Goal: Transaction & Acquisition: Purchase product/service

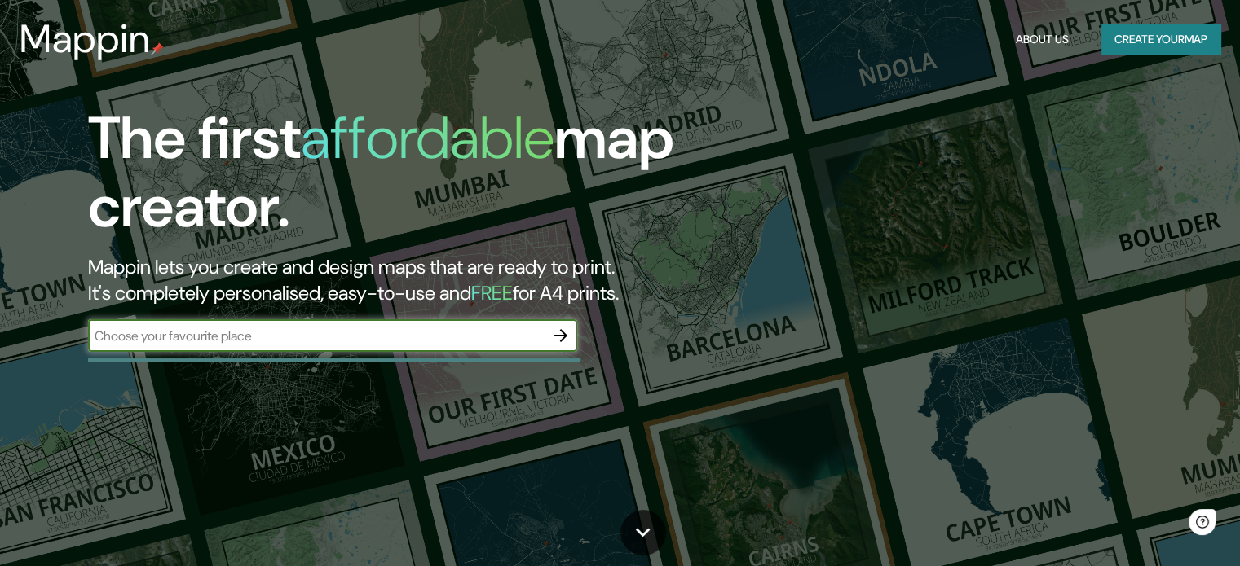
click at [258, 338] on input "text" at bounding box center [316, 336] width 456 height 19
type input "kolej komuniti sabak bernam"
click at [558, 336] on icon "button" at bounding box center [561, 336] width 20 height 20
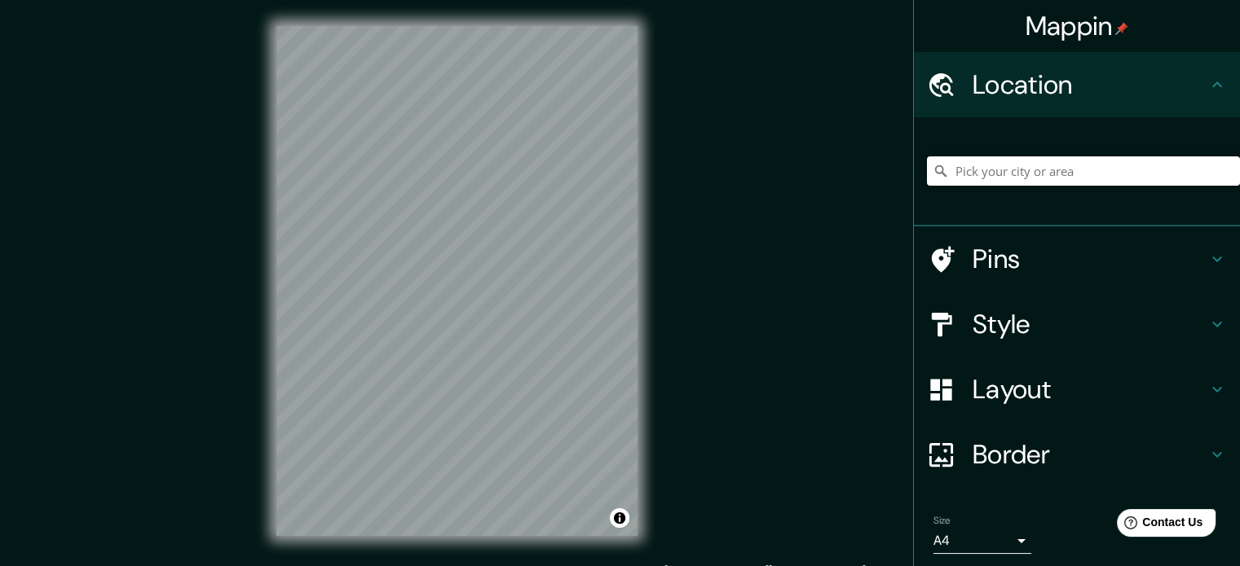
click at [984, 177] on input "Pick your city or area" at bounding box center [1083, 170] width 313 height 29
type input "Sabak, [GEOGRAPHIC_DATA], [GEOGRAPHIC_DATA]"
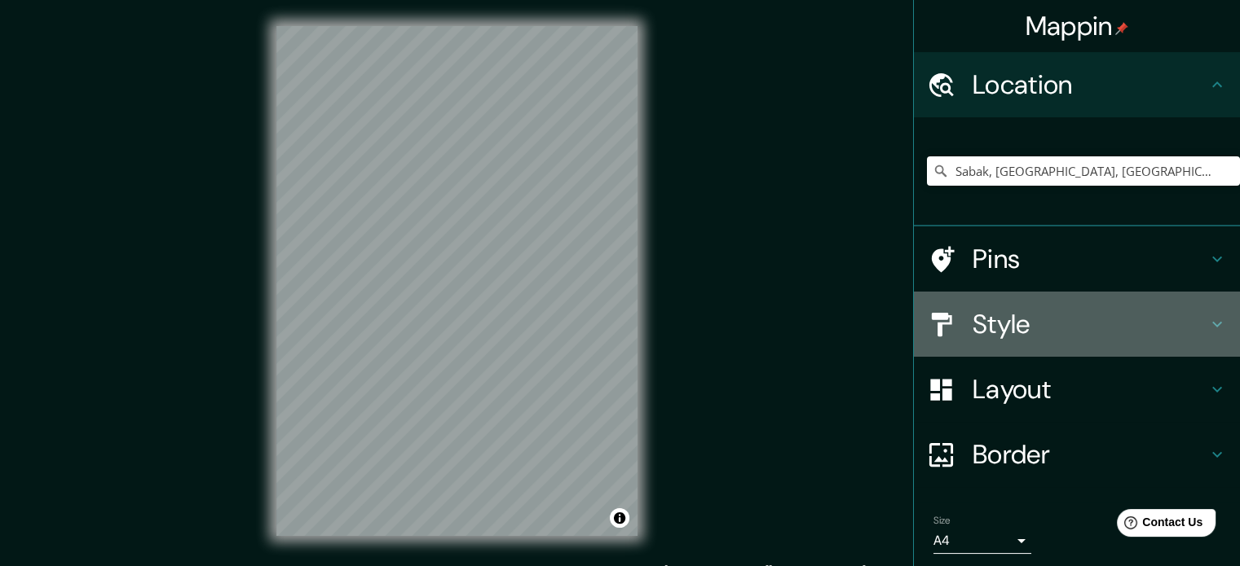
click at [1063, 335] on h4 "Style" at bounding box center [1089, 324] width 235 height 33
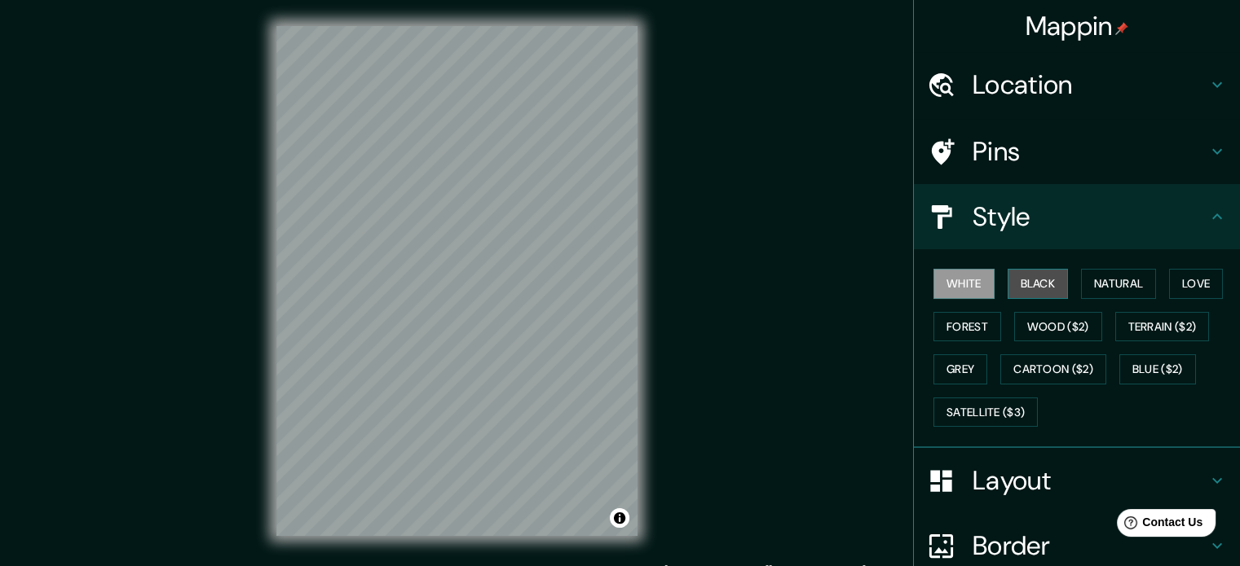
click at [1040, 277] on button "Black" at bounding box center [1037, 284] width 61 height 30
click at [971, 284] on button "White" at bounding box center [963, 284] width 61 height 30
click at [1115, 284] on button "Natural" at bounding box center [1118, 284] width 75 height 30
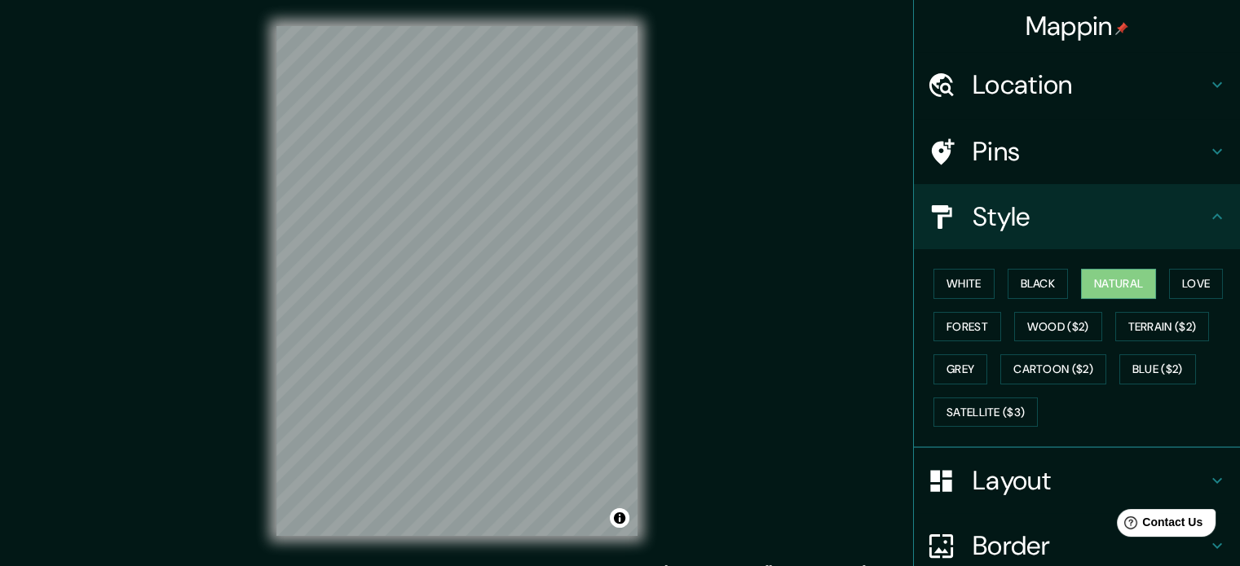
click at [1162, 87] on h4 "Location" at bounding box center [1089, 84] width 235 height 33
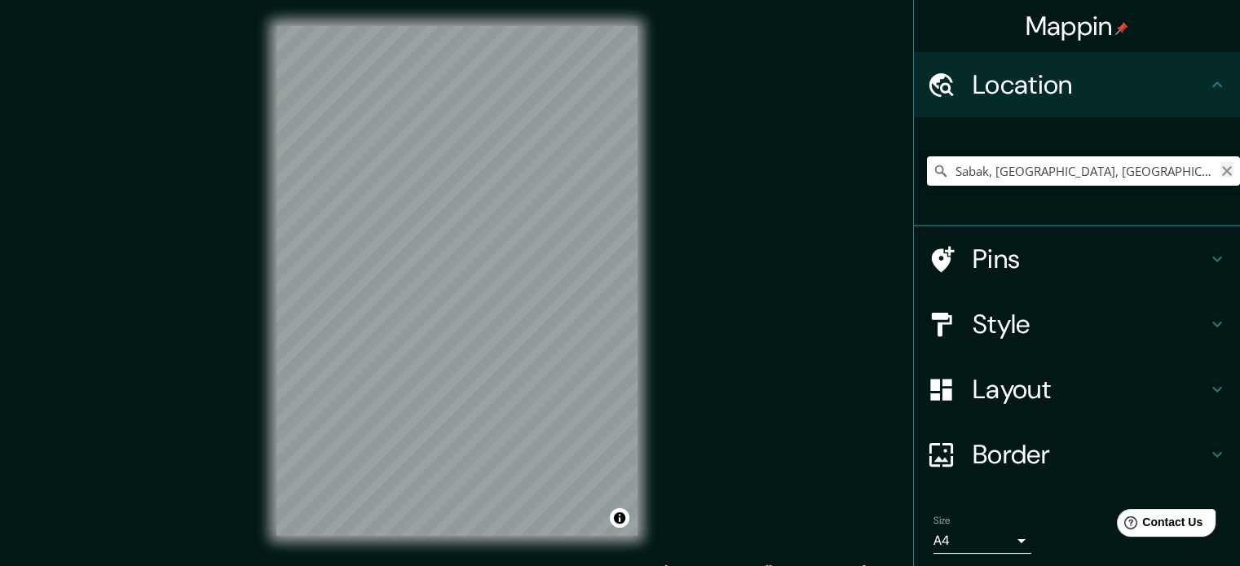
click at [1220, 174] on icon "Clear" at bounding box center [1226, 171] width 13 height 13
click at [954, 179] on input "Pick your city or area" at bounding box center [1083, 170] width 313 height 29
paste input "3.771589, 100.984639"
type input "3.771589, 100.984639"
click at [972, 398] on h4 "Layout" at bounding box center [1089, 389] width 235 height 33
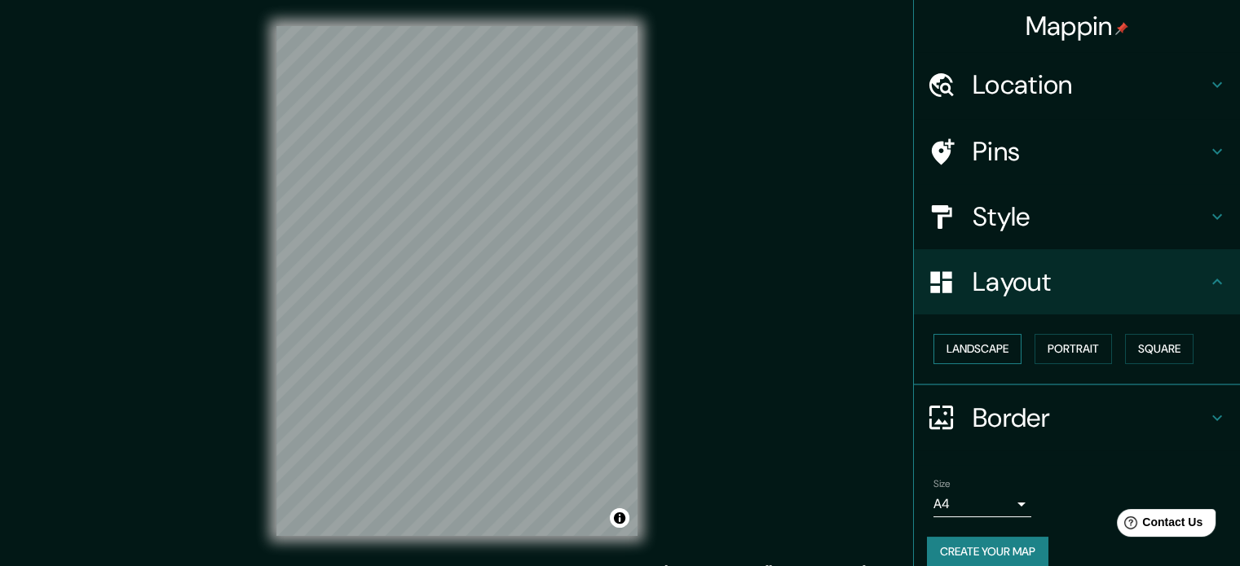
click at [969, 352] on button "Landscape" at bounding box center [977, 349] width 88 height 30
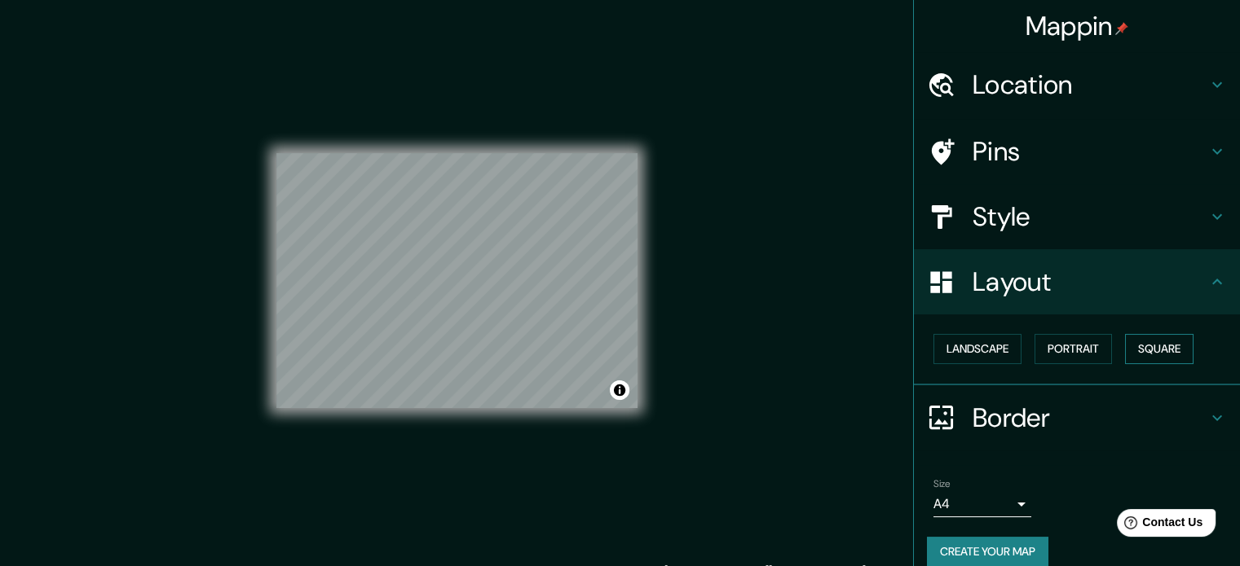
click at [1142, 351] on button "Square" at bounding box center [1159, 349] width 68 height 30
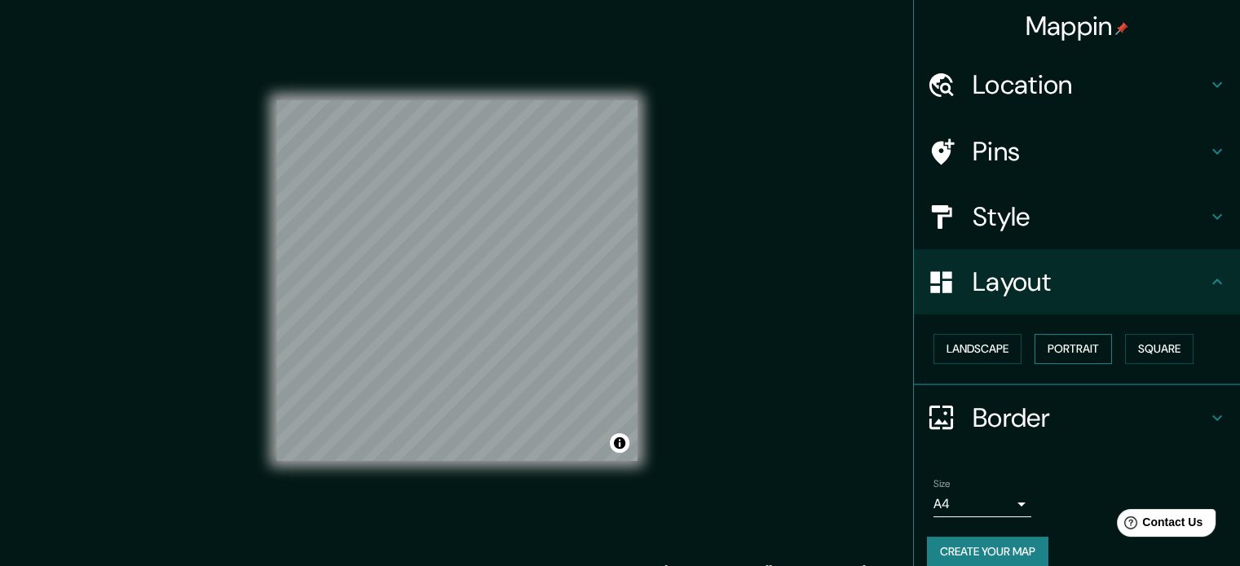
click at [1073, 342] on button "Portrait" at bounding box center [1072, 349] width 77 height 30
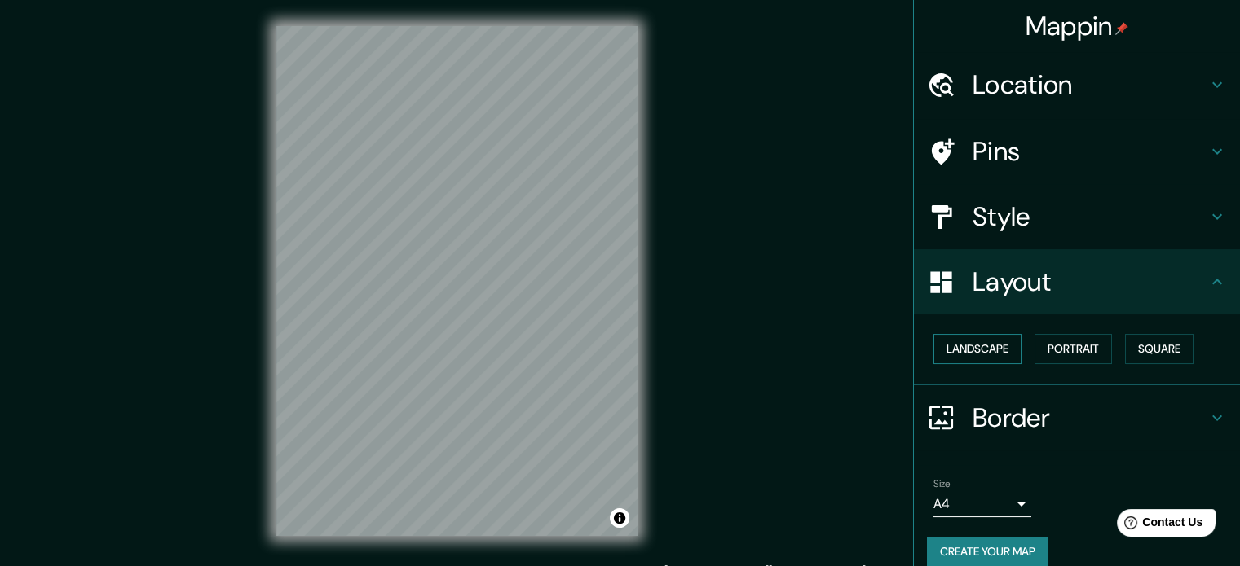
click at [981, 350] on button "Landscape" at bounding box center [977, 349] width 88 height 30
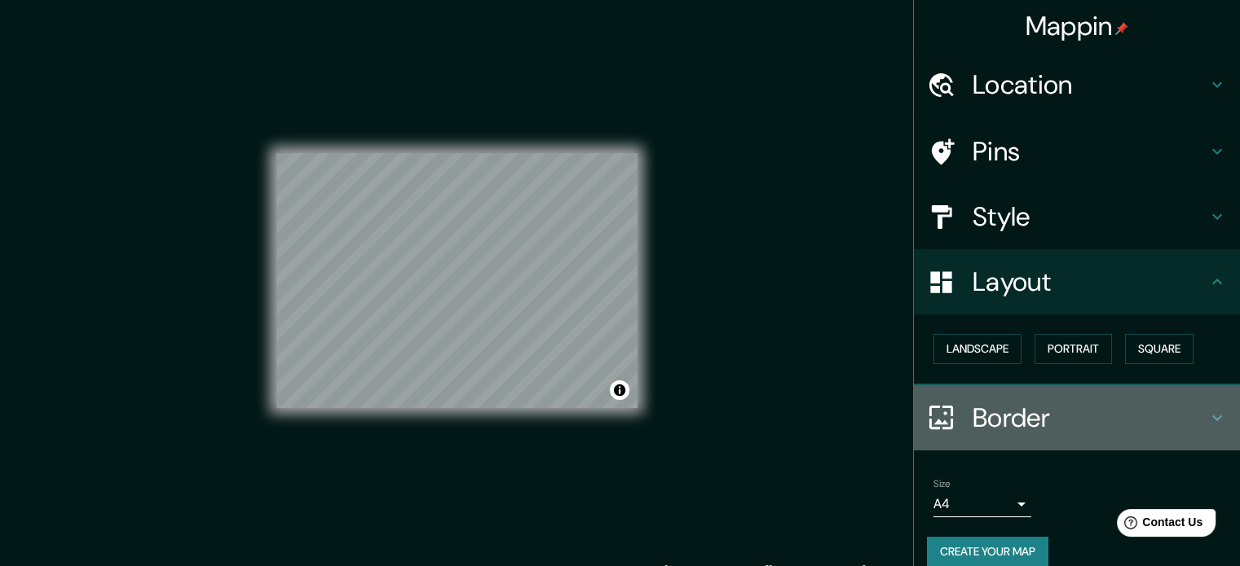
click at [1004, 411] on h4 "Border" at bounding box center [1089, 418] width 235 height 33
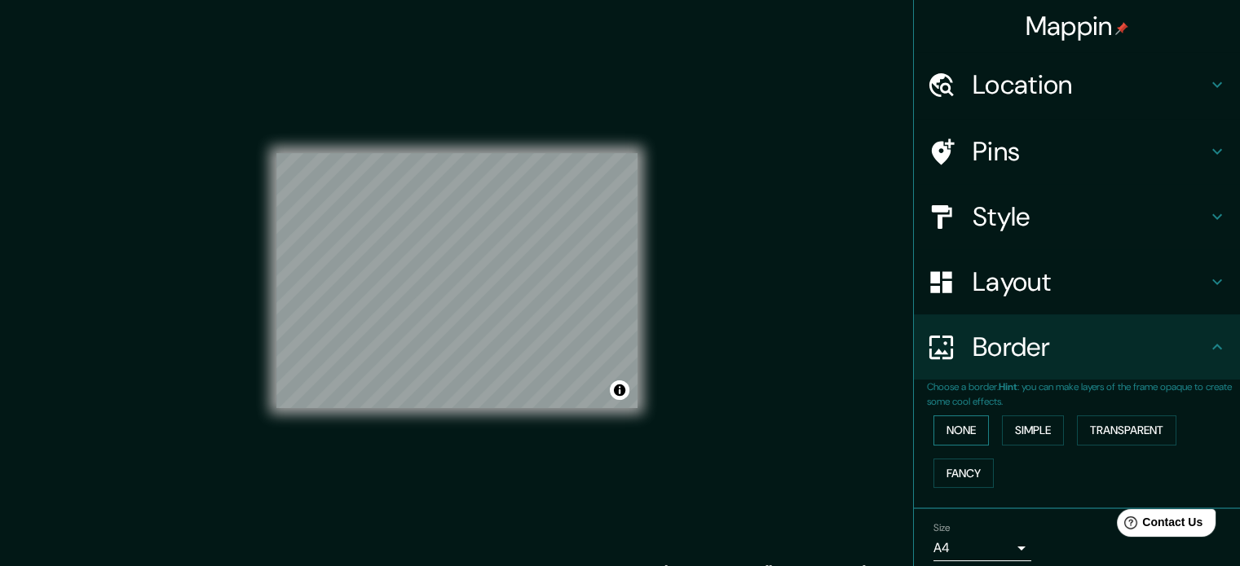
click at [946, 434] on button "None" at bounding box center [960, 431] width 55 height 30
click at [1025, 430] on button "Simple" at bounding box center [1033, 431] width 62 height 30
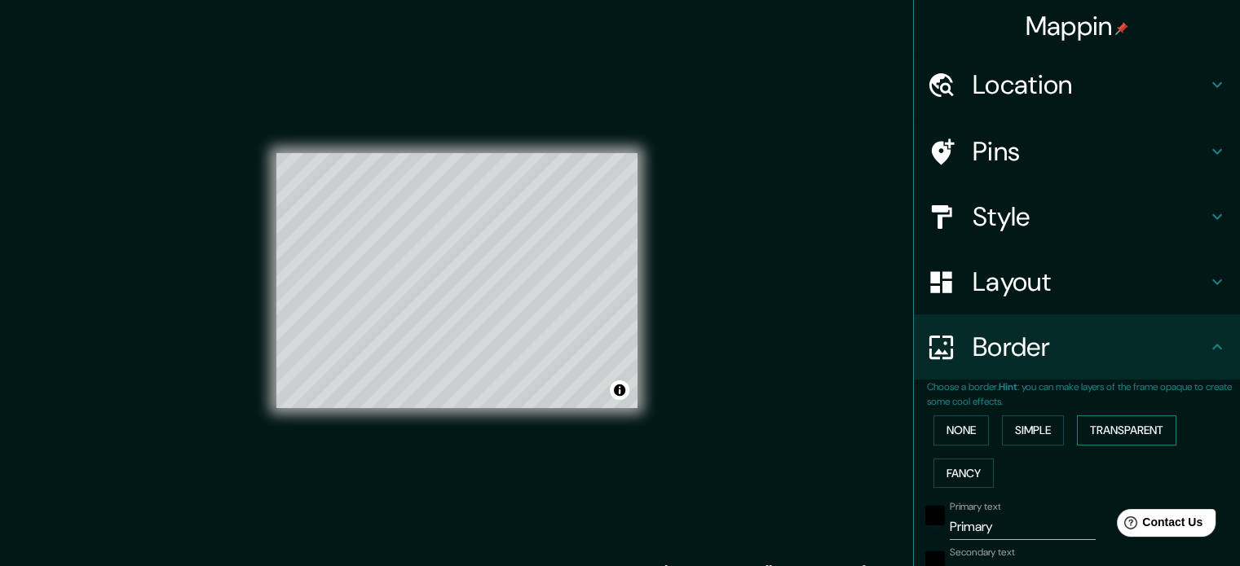
click at [1086, 425] on button "Transparent" at bounding box center [1126, 431] width 99 height 30
click at [955, 469] on button "Fancy" at bounding box center [963, 474] width 60 height 30
click at [967, 421] on button "None" at bounding box center [960, 431] width 55 height 30
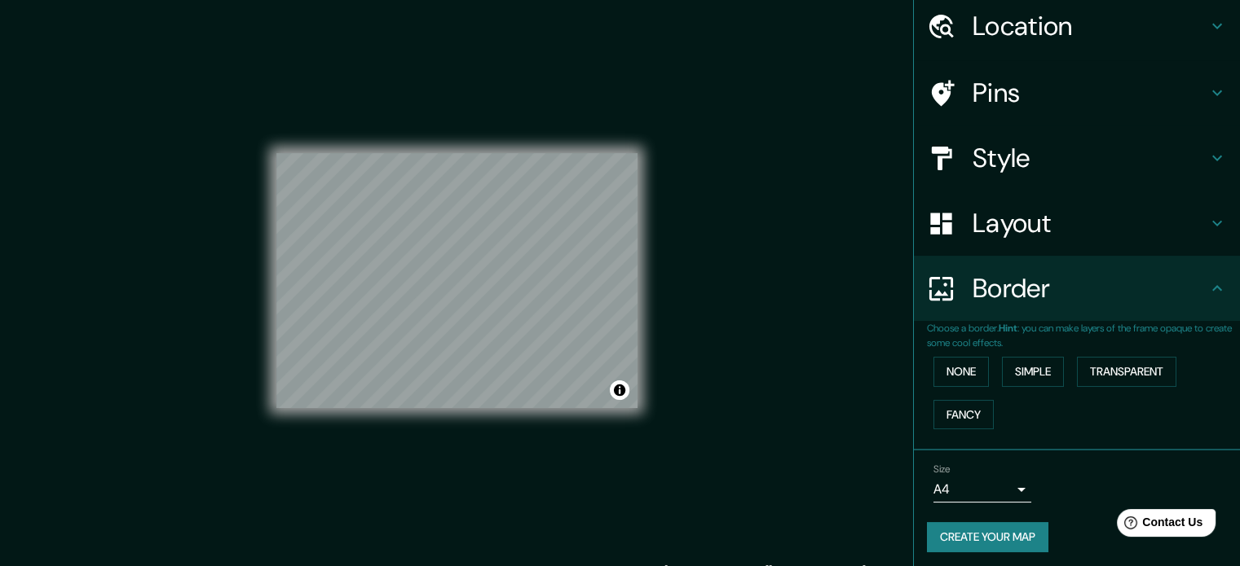
scroll to position [62, 0]
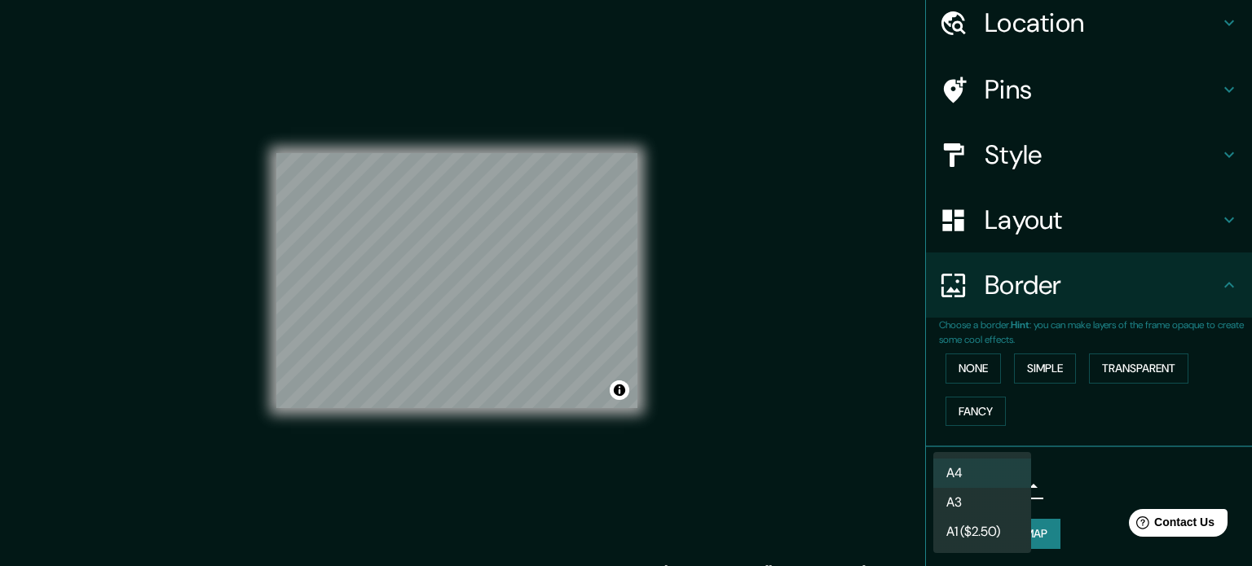
click at [1002, 478] on body "Mappin Location [GEOGRAPHIC_DATA] Pins Style Layout Border Choose a border. Hin…" at bounding box center [626, 283] width 1252 height 566
click at [979, 505] on li "A3" at bounding box center [982, 502] width 98 height 29
type input "a4"
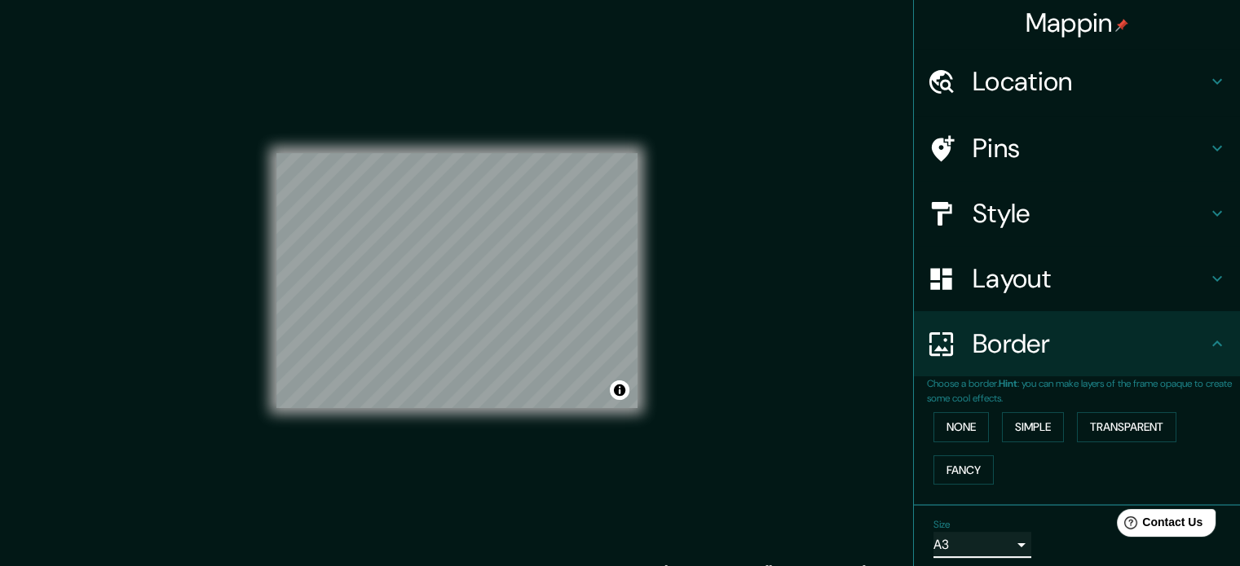
scroll to position [0, 0]
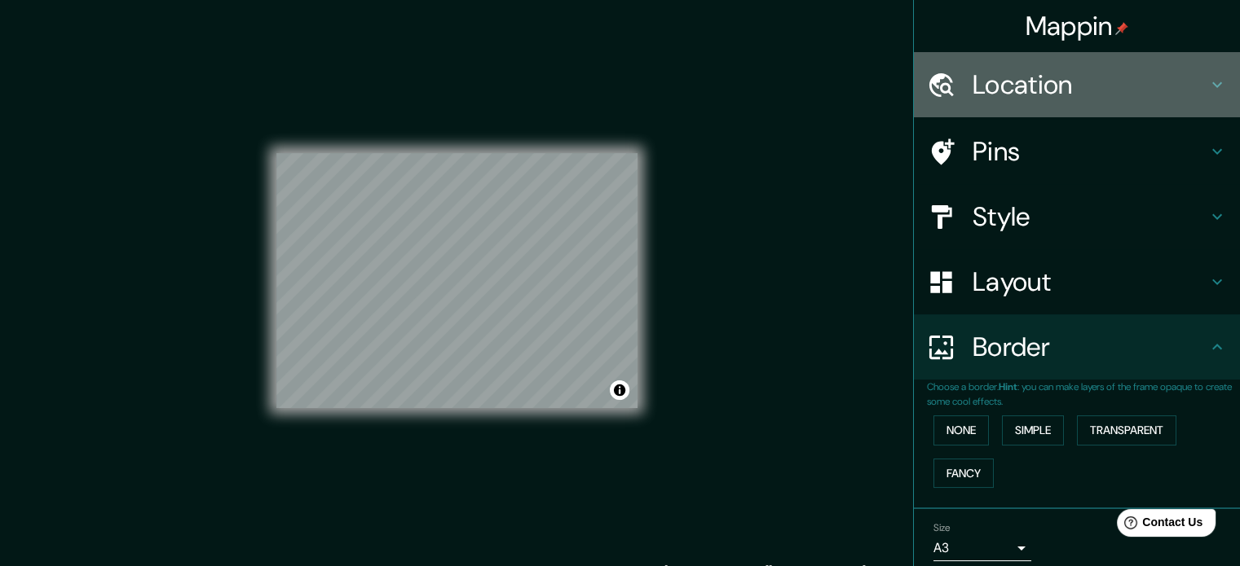
click at [1078, 77] on h4 "Location" at bounding box center [1089, 84] width 235 height 33
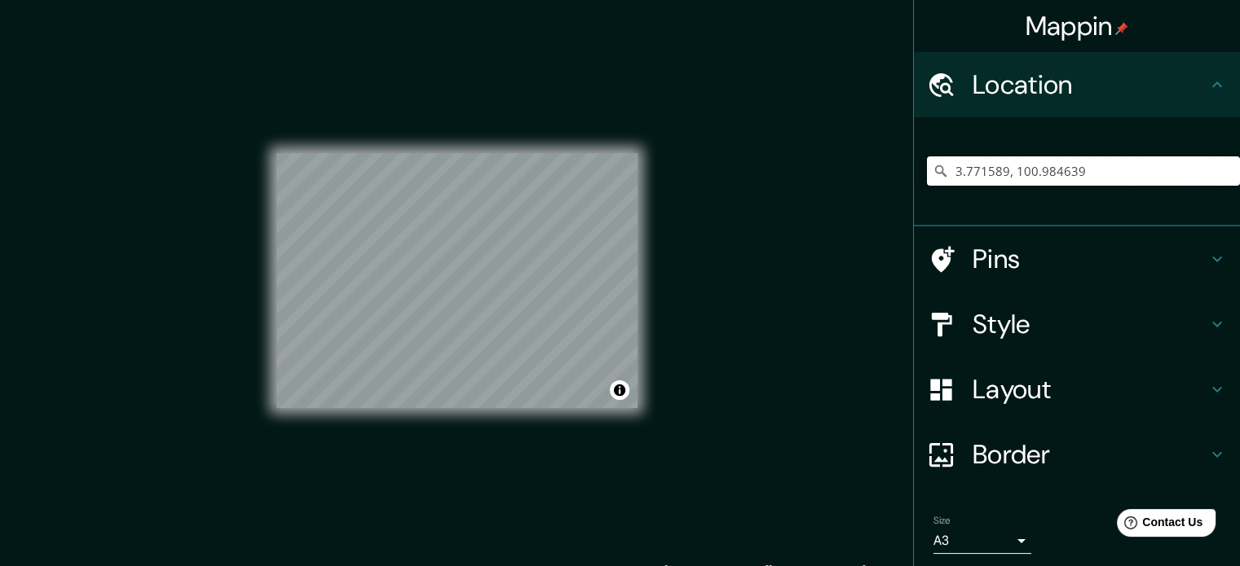
drag, startPoint x: 1149, startPoint y: 172, endPoint x: 865, endPoint y: 174, distance: 284.5
click at [865, 174] on div "Mappin Location [GEOGRAPHIC_DATA] Pins Style Layout Border Choose a border. Hin…" at bounding box center [620, 294] width 1240 height 589
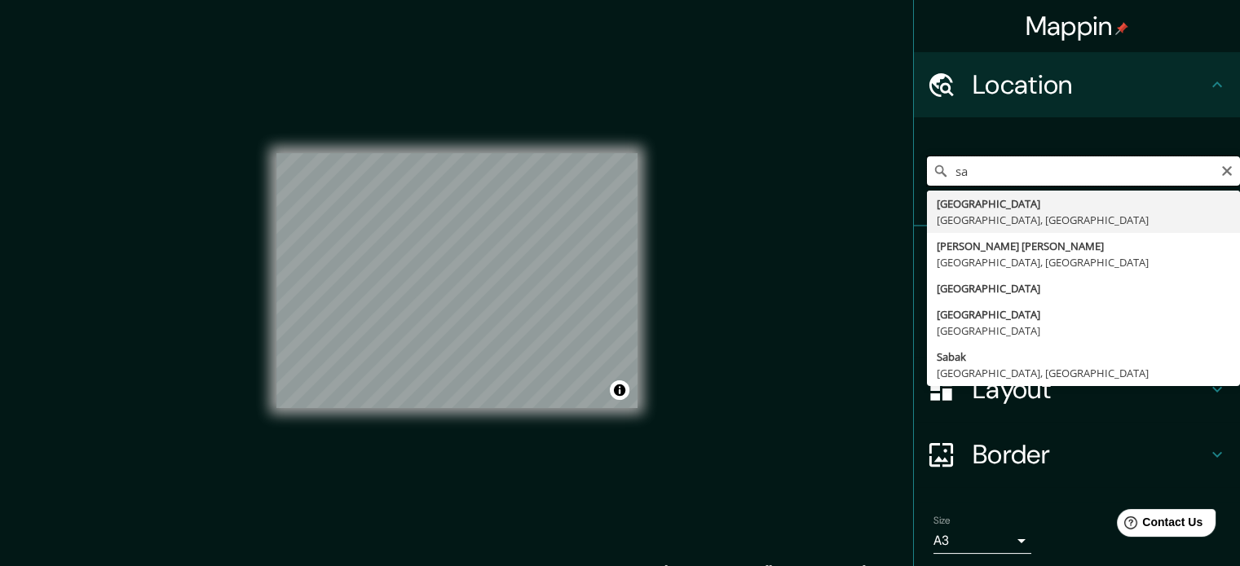
type input "s"
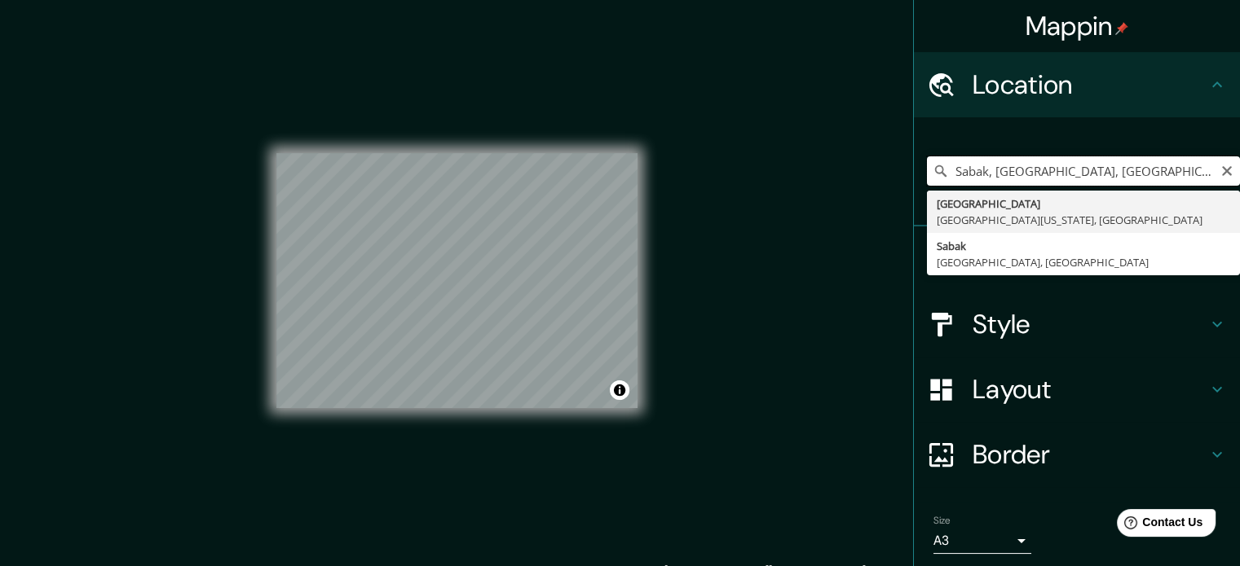
type input "Sabak, [GEOGRAPHIC_DATA], [GEOGRAPHIC_DATA]"
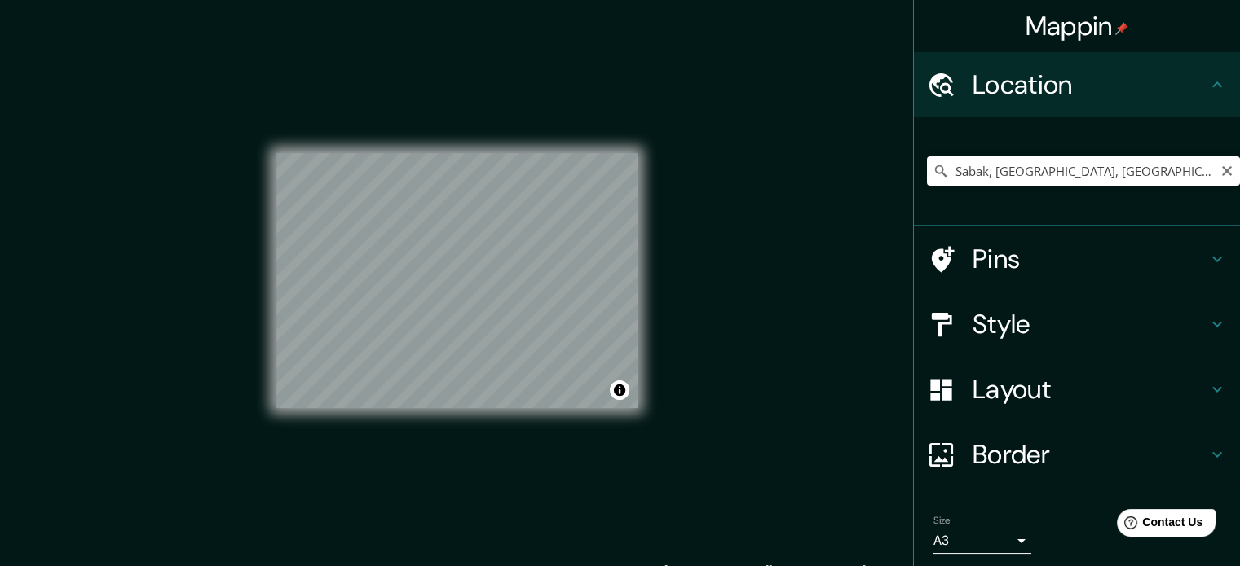
click at [984, 447] on h4 "Border" at bounding box center [1089, 455] width 235 height 33
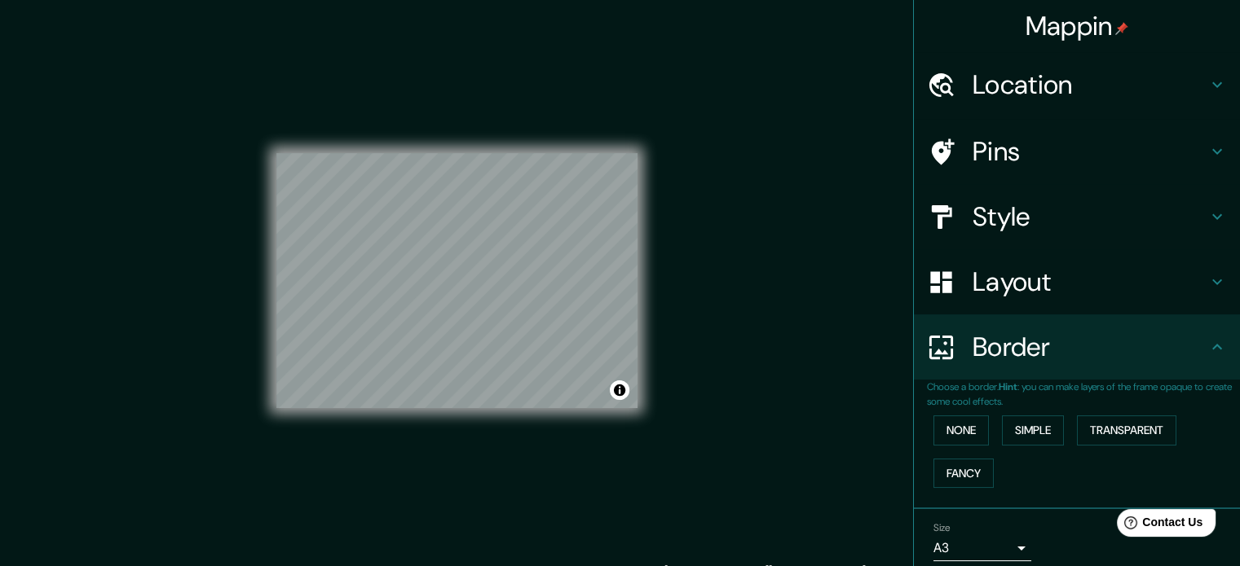
click at [1035, 340] on h4 "Border" at bounding box center [1089, 347] width 235 height 33
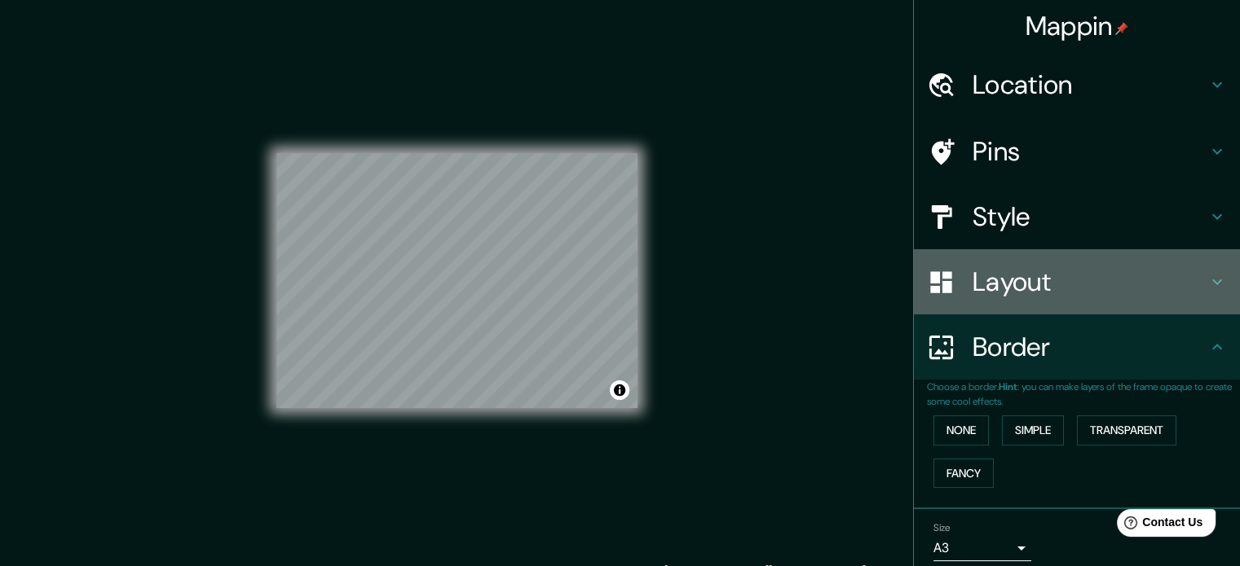
click at [1017, 269] on h4 "Layout" at bounding box center [1089, 282] width 235 height 33
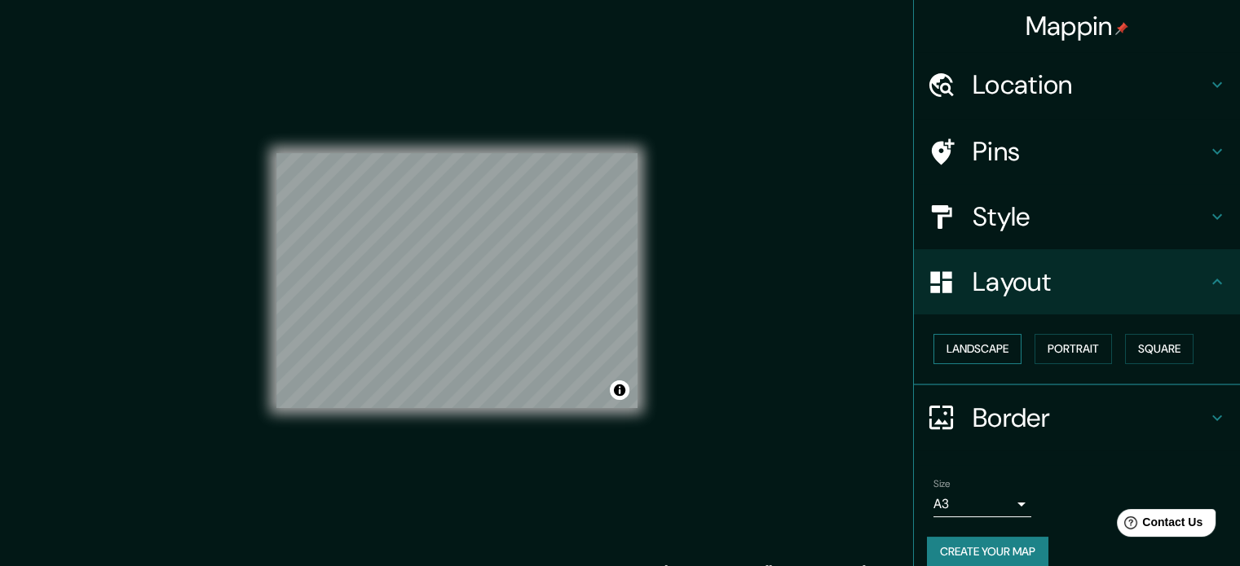
click at [978, 350] on button "Landscape" at bounding box center [977, 349] width 88 height 30
click at [1135, 350] on button "Square" at bounding box center [1159, 349] width 68 height 30
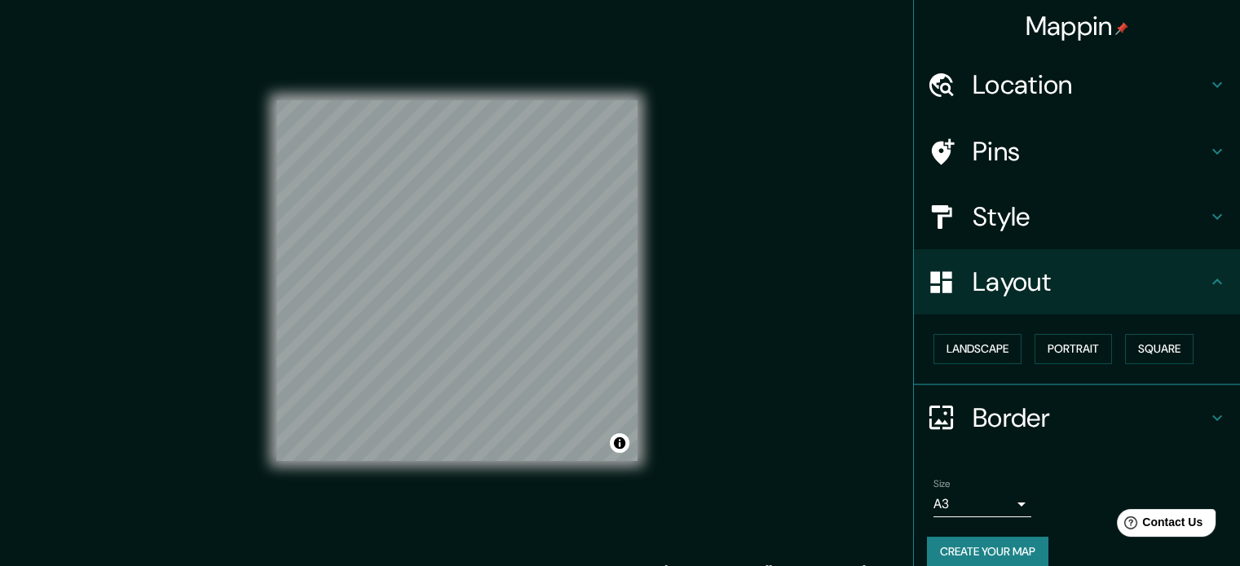
click at [994, 280] on h4 "Layout" at bounding box center [1089, 282] width 235 height 33
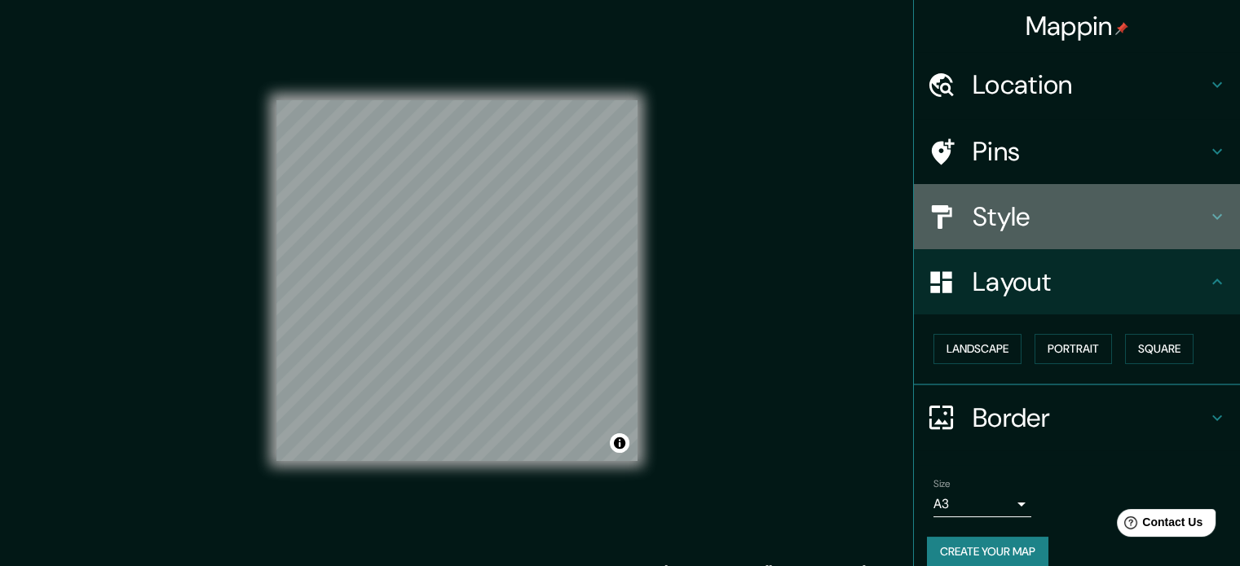
click at [994, 222] on h4 "Style" at bounding box center [1089, 217] width 235 height 33
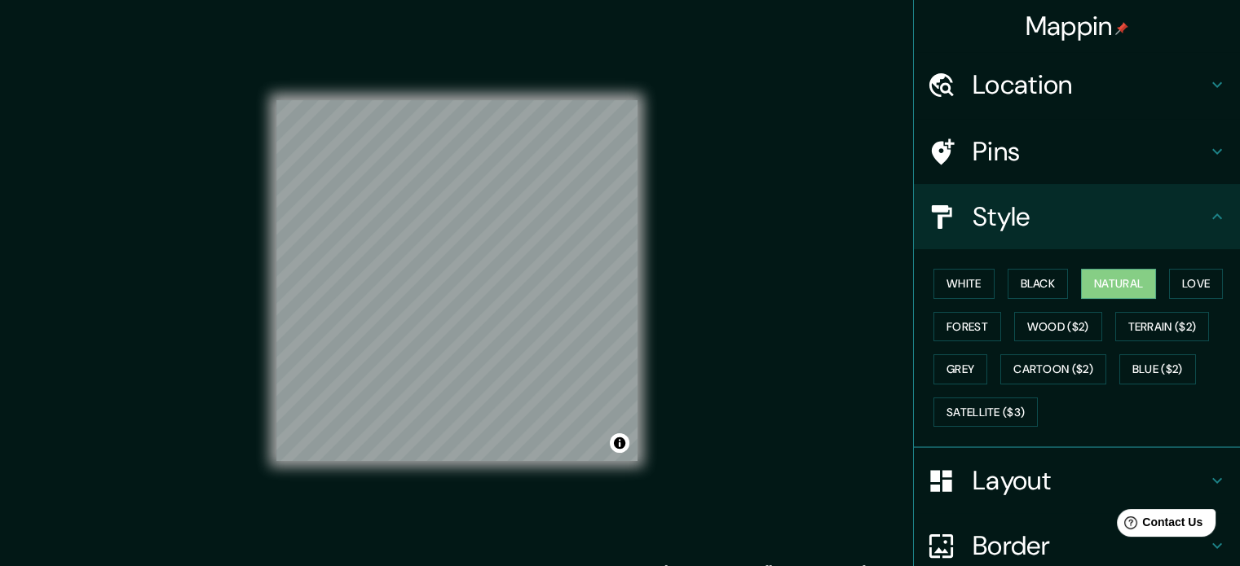
click at [994, 221] on h4 "Style" at bounding box center [1089, 217] width 235 height 33
click at [1175, 281] on button "Love" at bounding box center [1196, 284] width 54 height 30
click at [1126, 283] on button "Natural" at bounding box center [1118, 284] width 75 height 30
